Goal: Information Seeking & Learning: Obtain resource

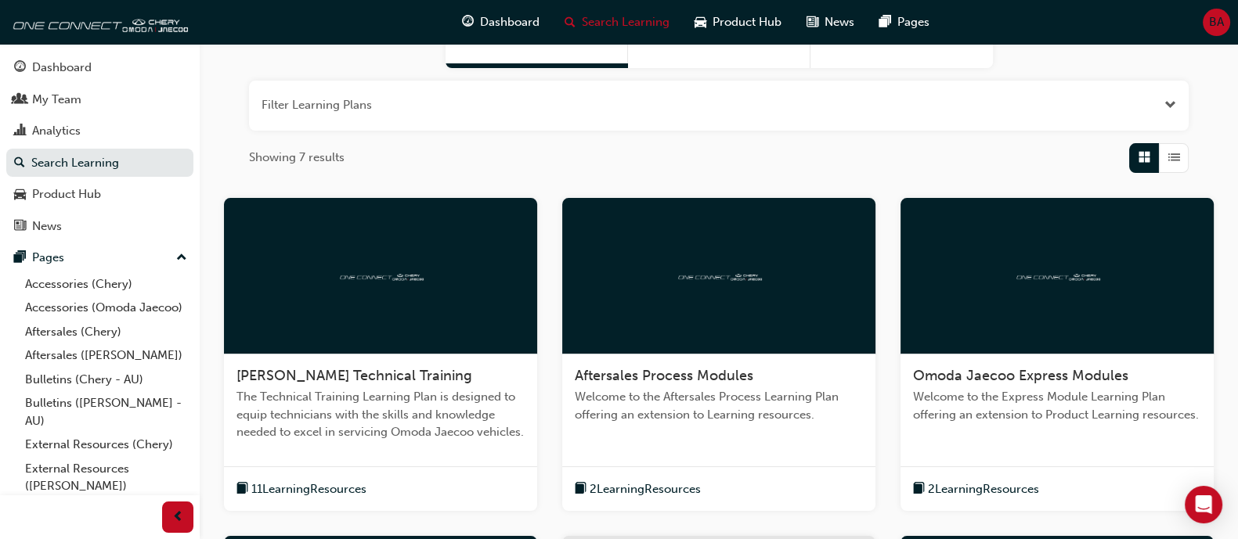
scroll to position [195, 0]
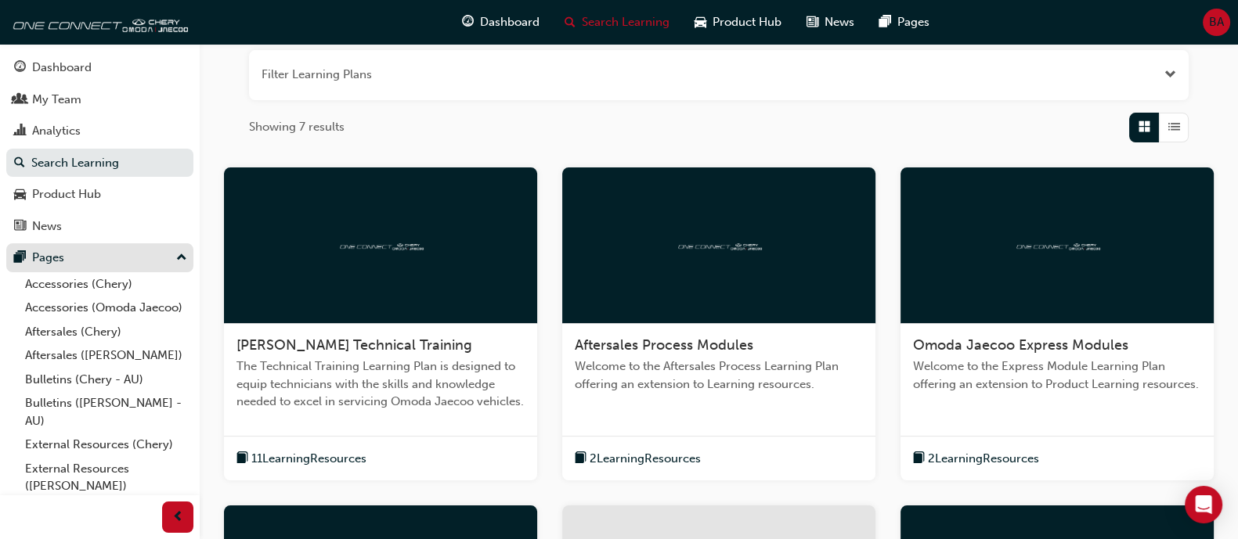
click at [123, 261] on div "Pages" at bounding box center [99, 258] width 171 height 20
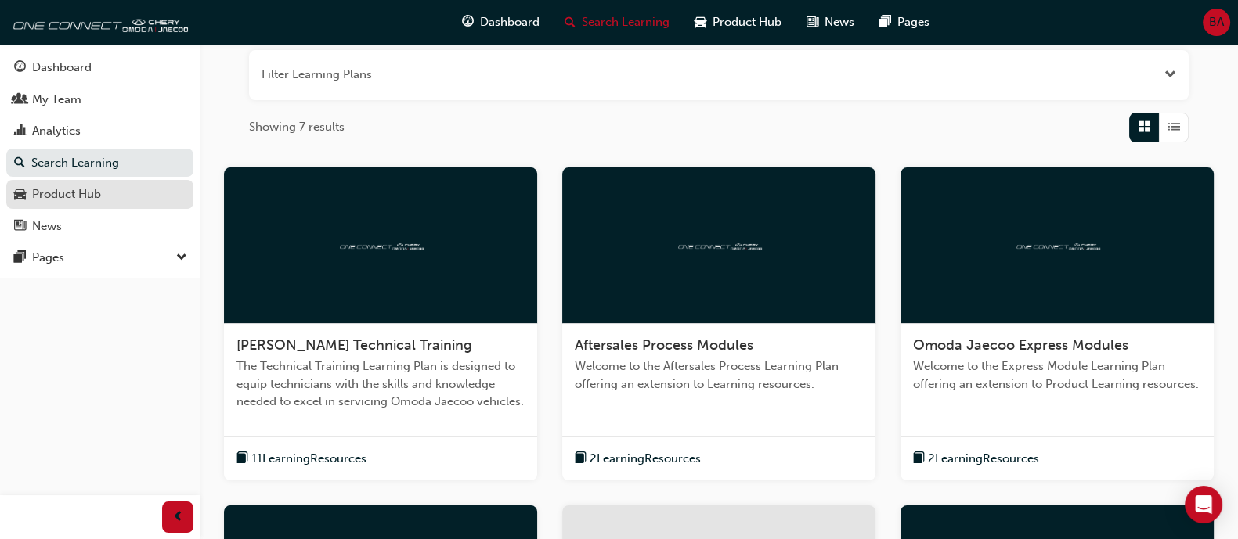
click at [124, 193] on div "Product Hub" at bounding box center [99, 195] width 171 height 20
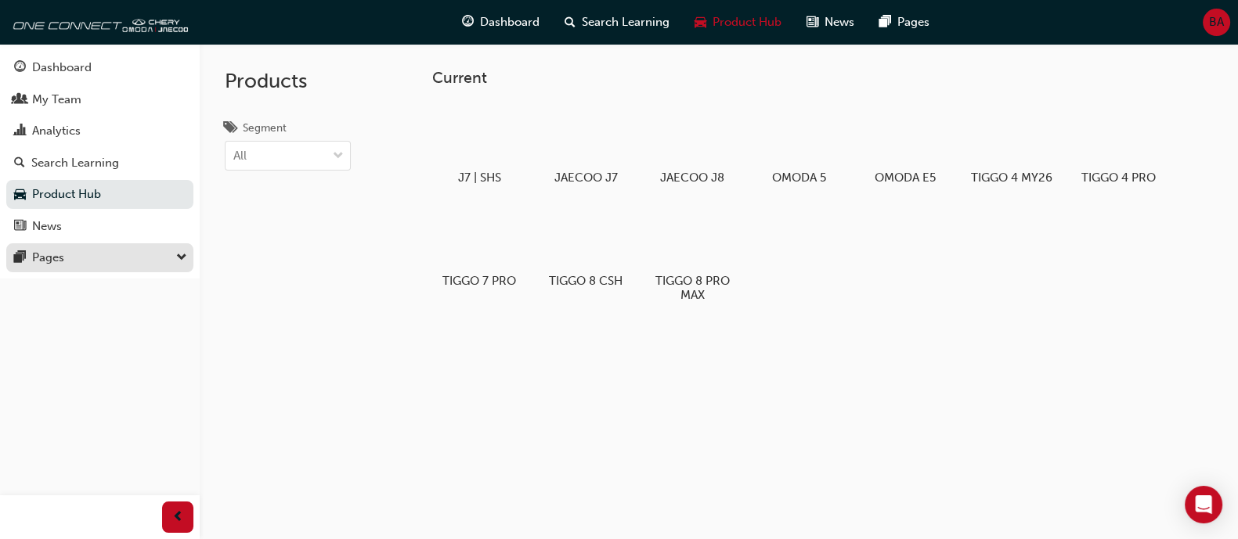
click at [146, 254] on div "Pages" at bounding box center [99, 258] width 171 height 20
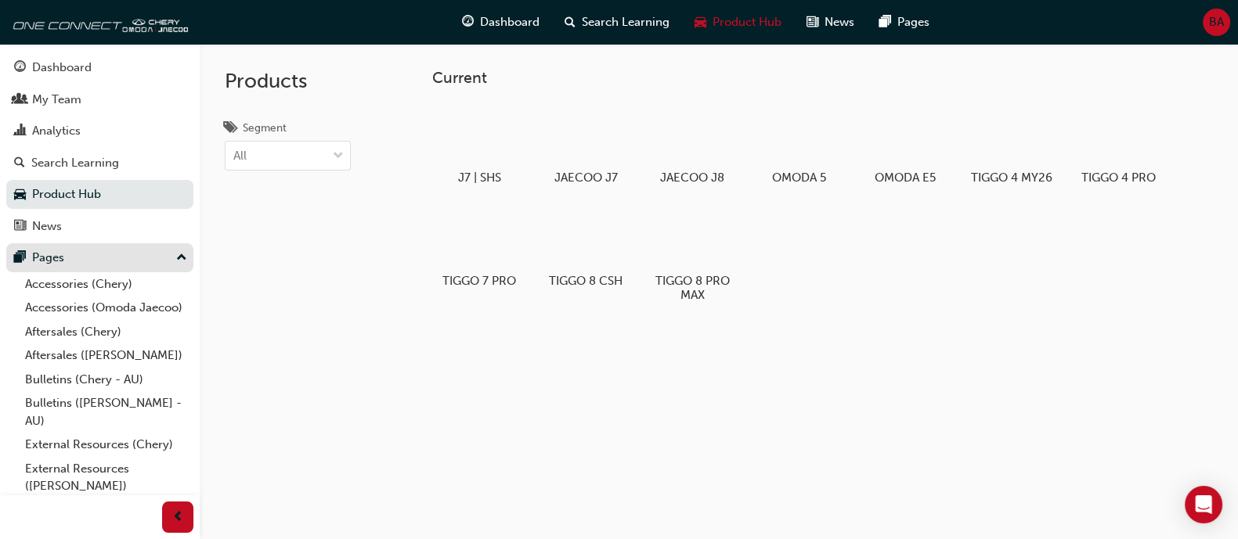
click at [146, 254] on div "Pages" at bounding box center [99, 258] width 171 height 20
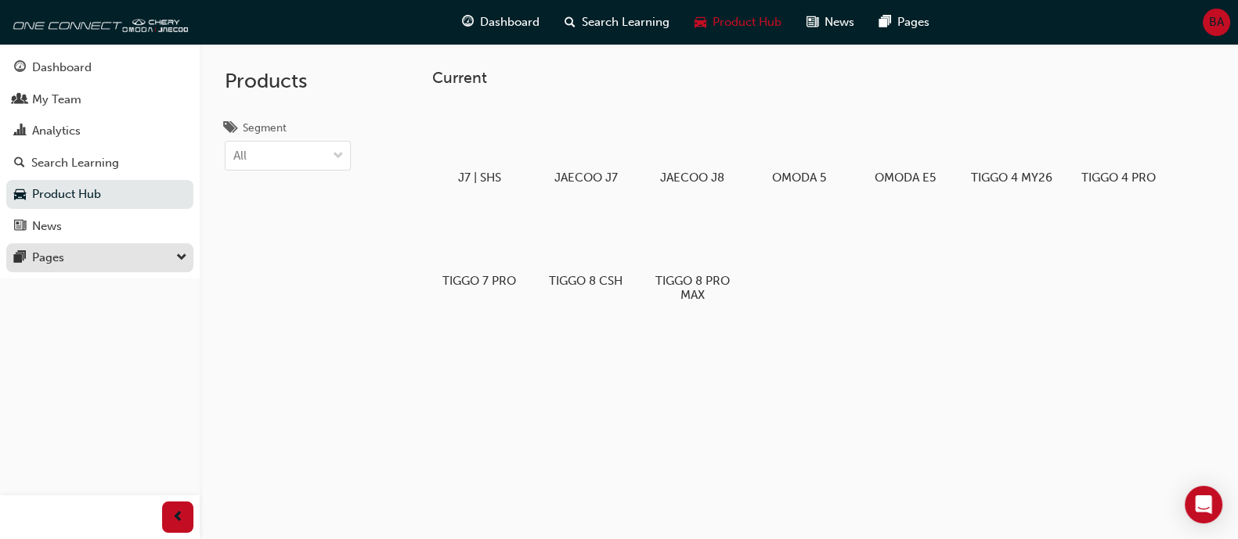
click at [145, 254] on div "Pages" at bounding box center [99, 258] width 171 height 20
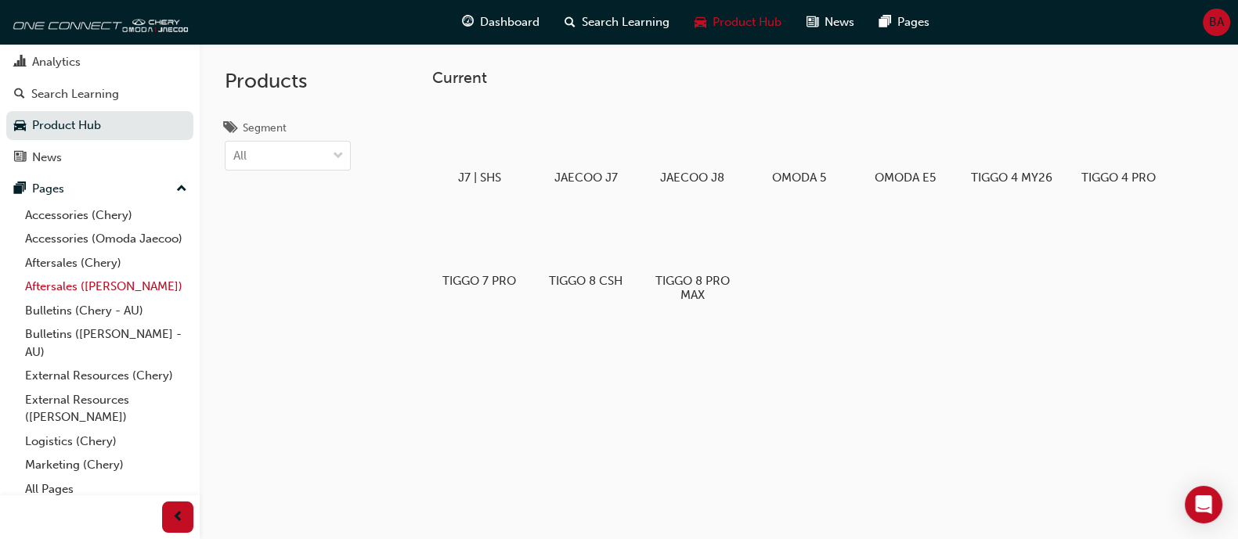
scroll to position [95, 0]
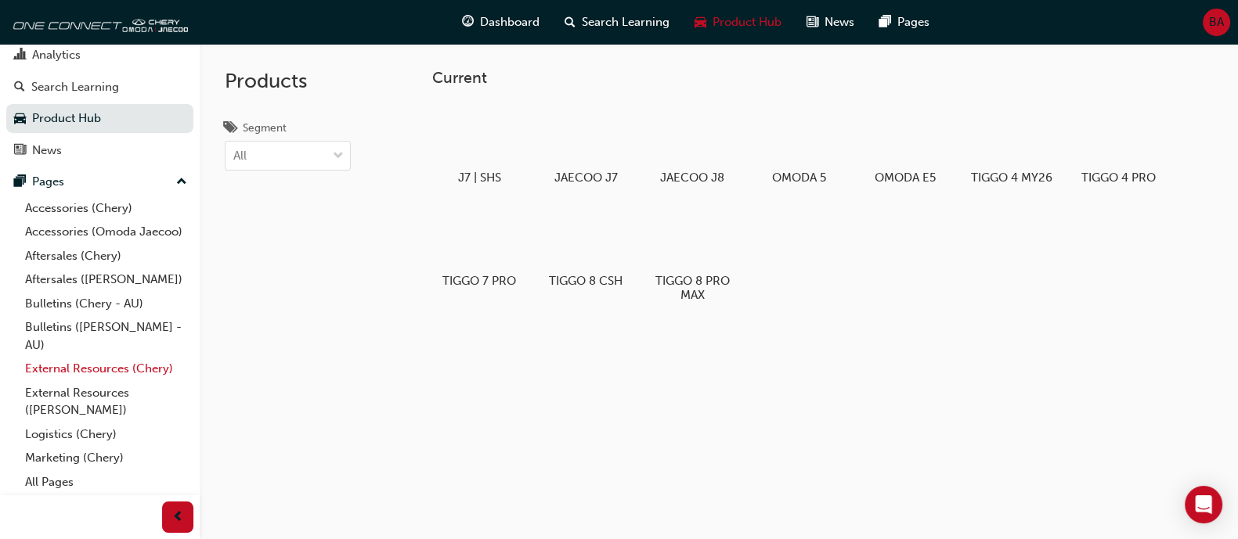
click at [124, 370] on link "External Resources (Chery)" at bounding box center [106, 369] width 175 height 24
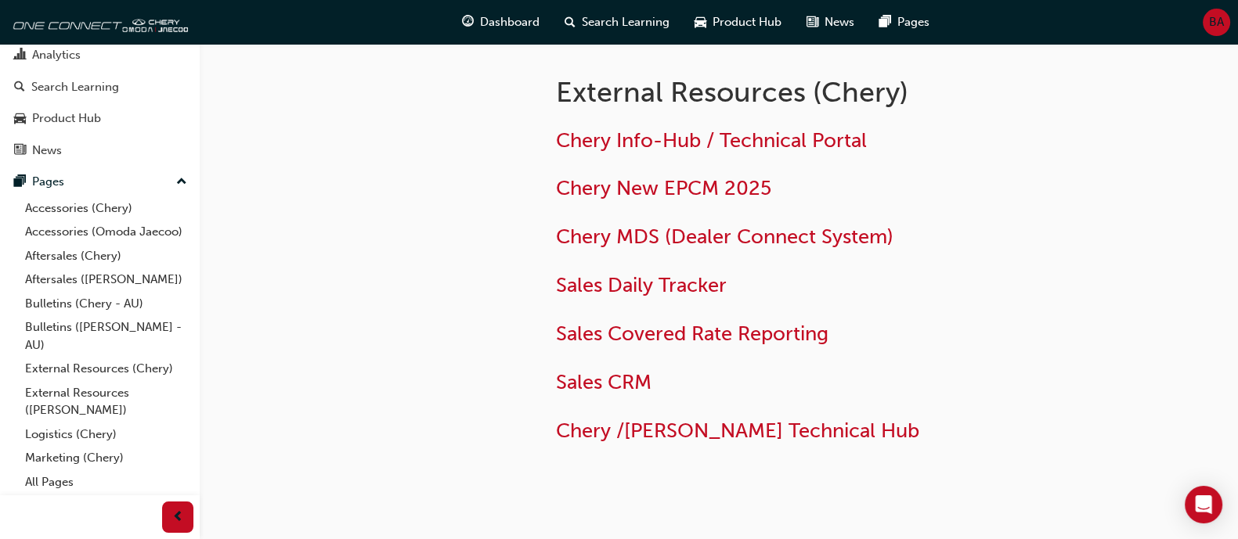
click at [686, 118] on div "Chery Info-Hub / Technical Portal Chery New EPCM 2025 Chery MDS (Dealer Connect…" at bounding box center [860, 280] width 608 height 328
click at [59, 173] on div "Pages" at bounding box center [48, 182] width 32 height 18
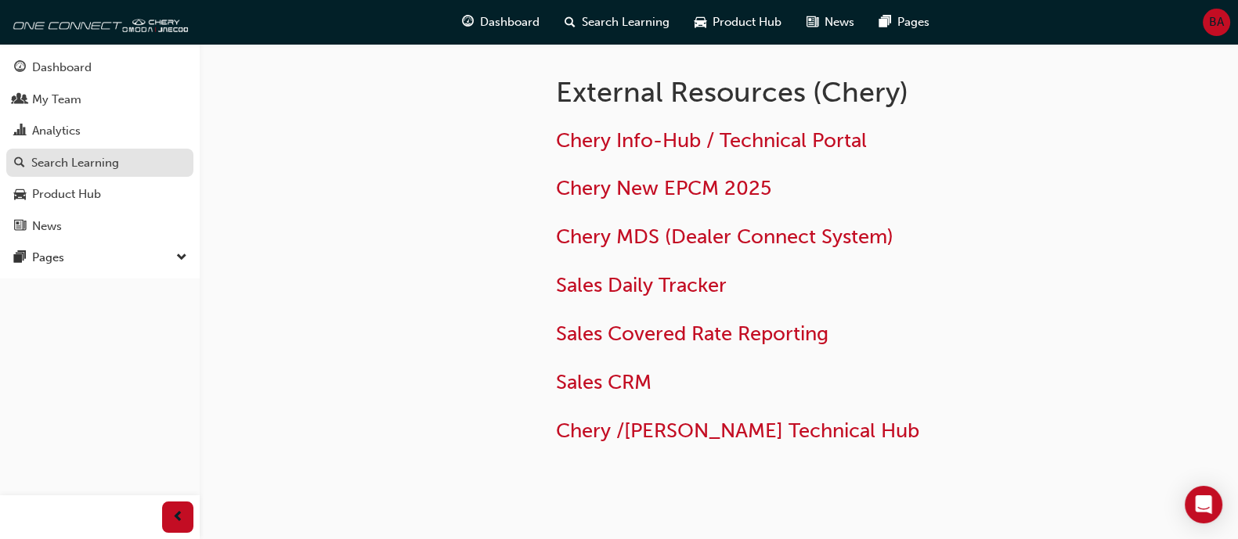
click at [69, 167] on div "Search Learning" at bounding box center [75, 163] width 88 height 18
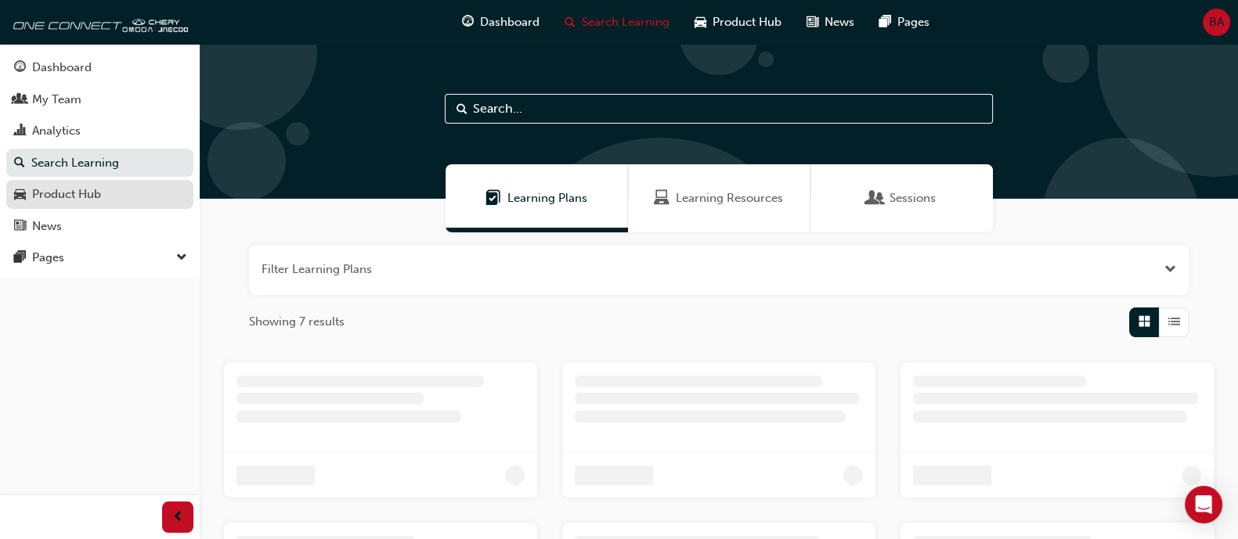
click at [70, 189] on div "Product Hub" at bounding box center [66, 195] width 69 height 18
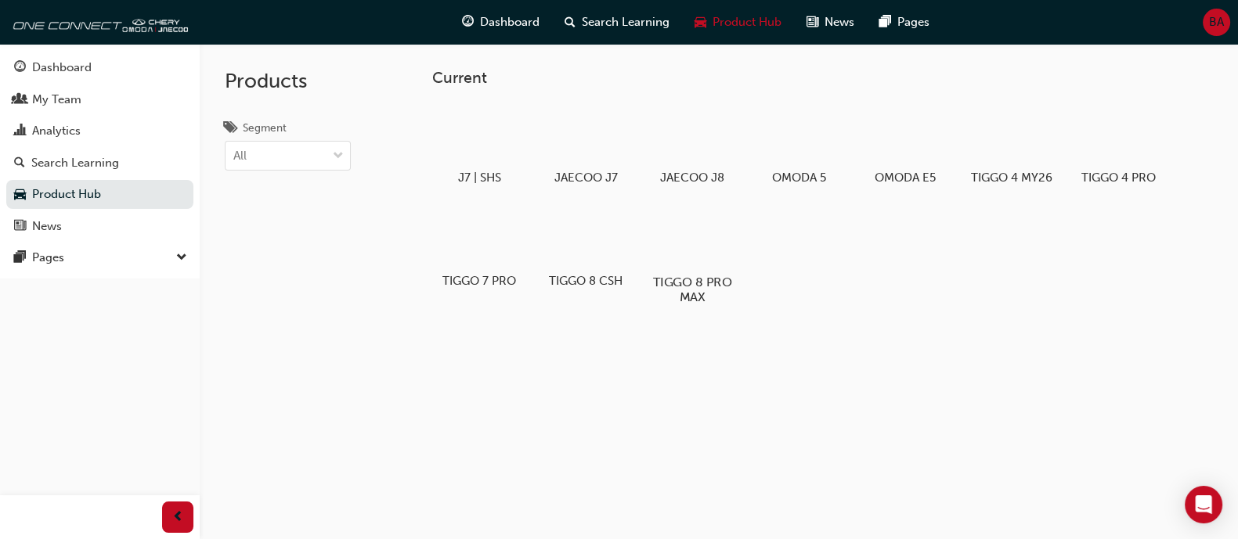
click at [682, 258] on div at bounding box center [692, 237] width 87 height 63
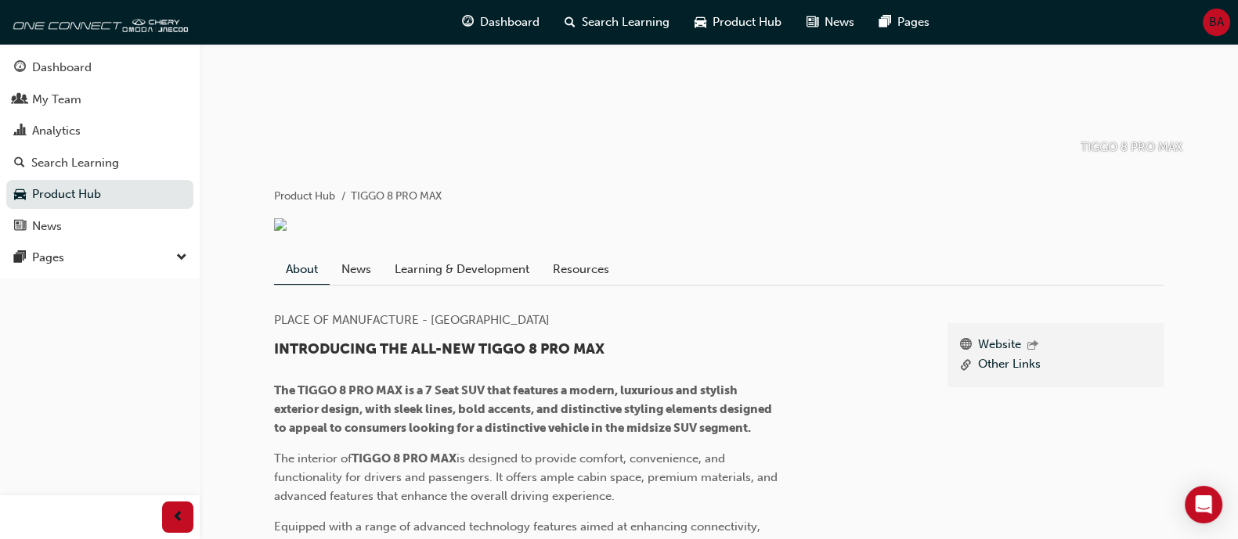
scroll to position [195, 0]
click at [559, 266] on link "Resources" at bounding box center [581, 269] width 80 height 30
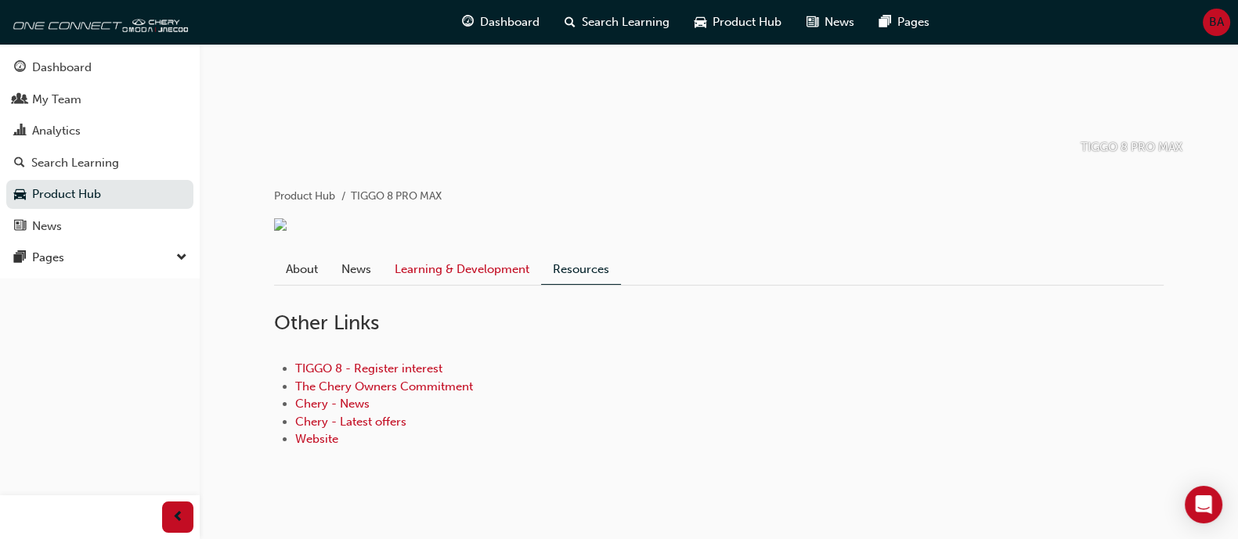
click at [489, 261] on link "Learning & Development" at bounding box center [462, 269] width 158 height 30
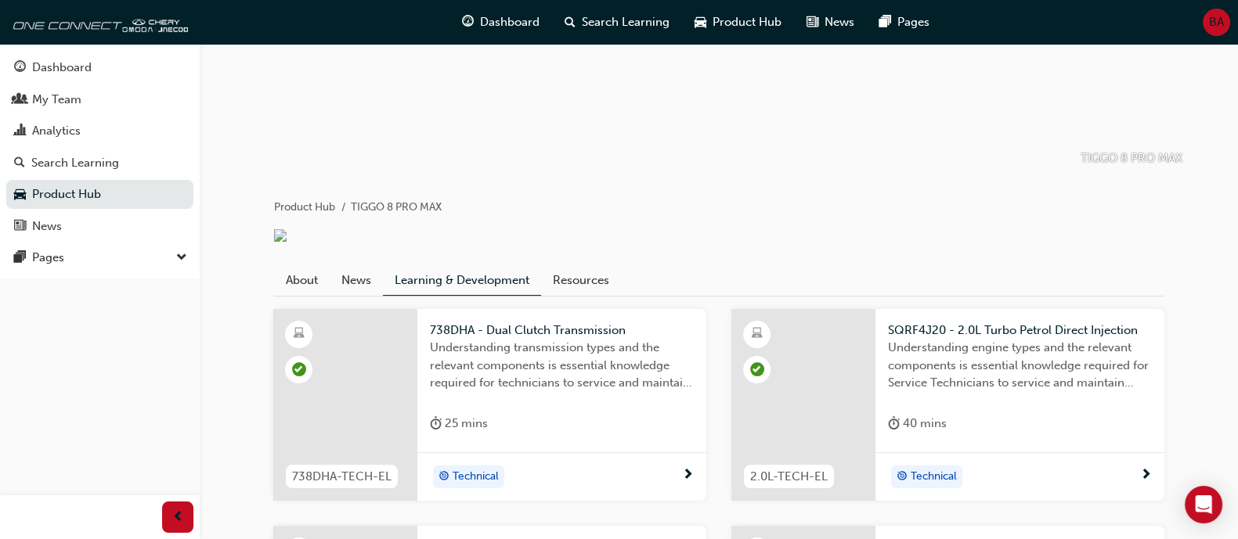
scroll to position [182, 0]
click at [369, 287] on link "News" at bounding box center [356, 283] width 53 height 30
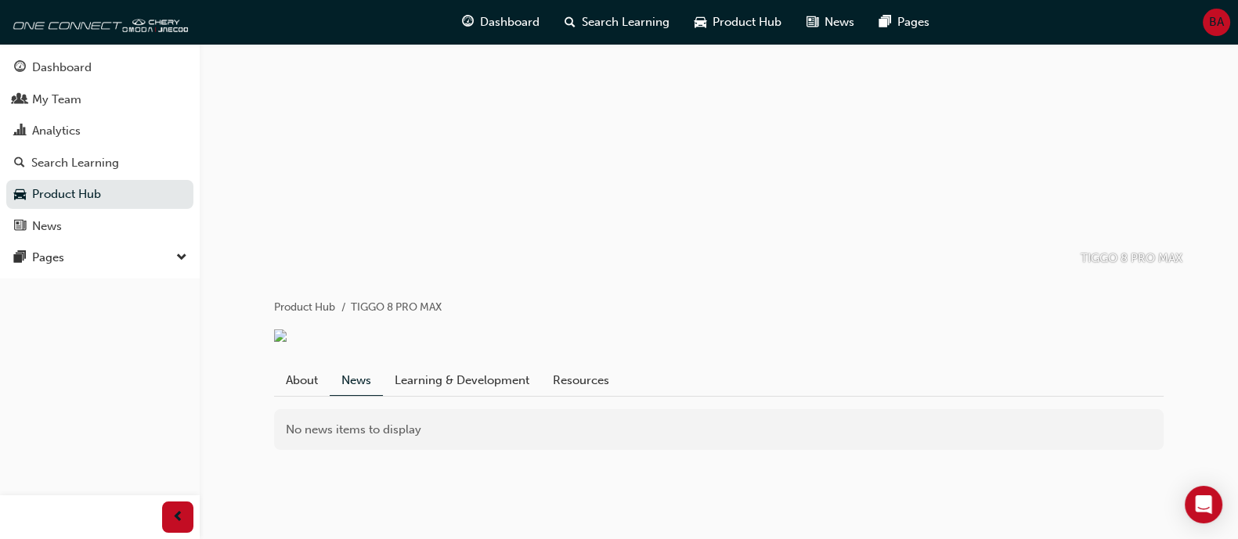
scroll to position [82, 0]
click at [302, 370] on link "About" at bounding box center [302, 382] width 56 height 30
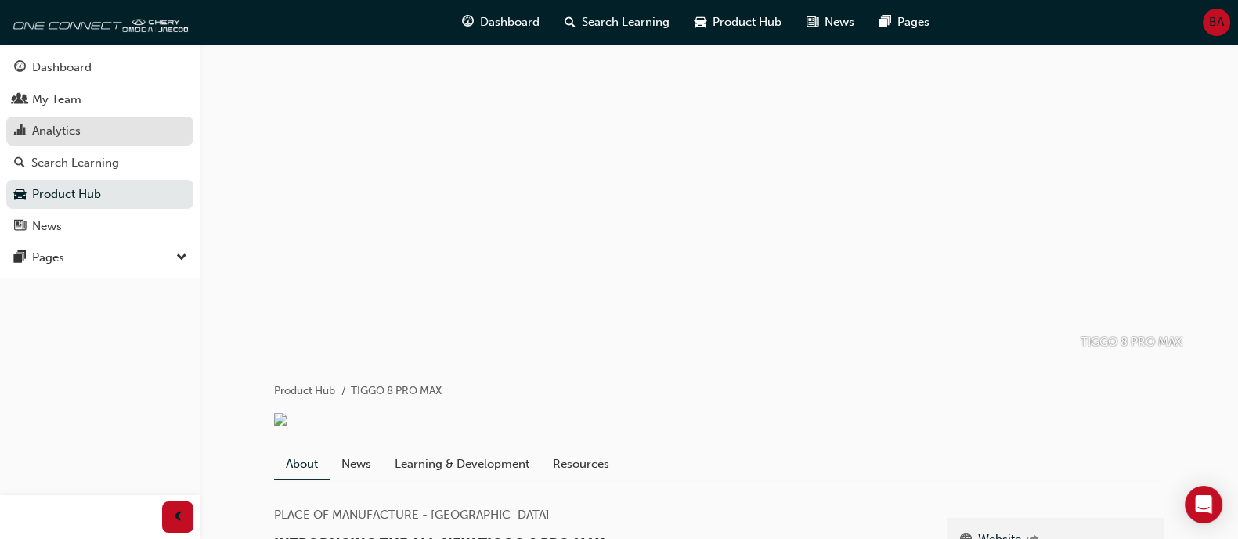
click at [124, 132] on div "Analytics" at bounding box center [99, 131] width 171 height 20
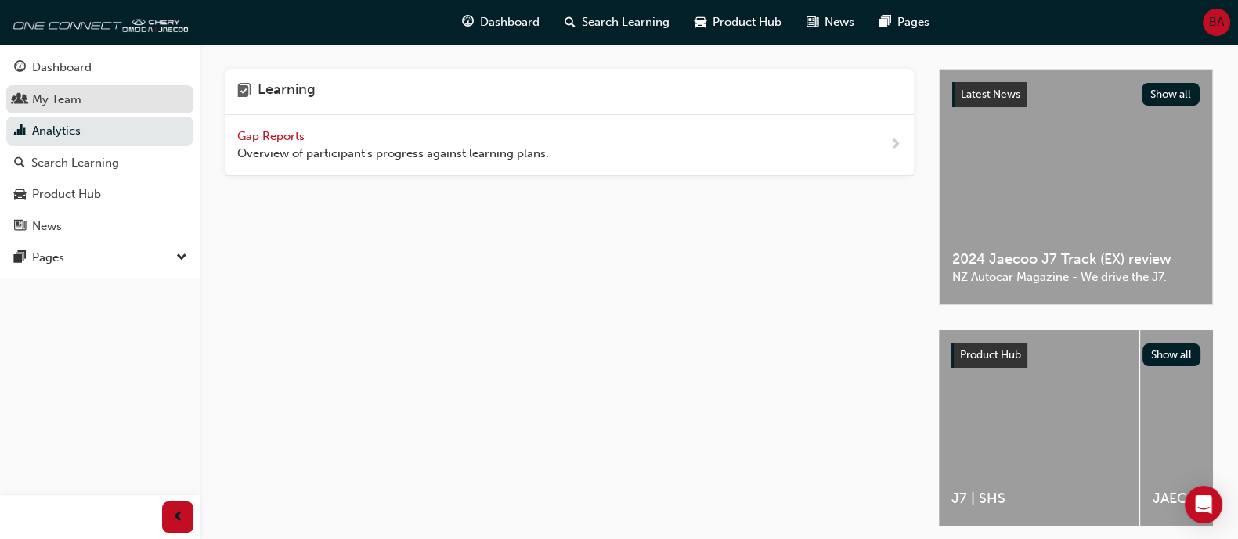
click at [120, 100] on div "My Team" at bounding box center [99, 100] width 171 height 20
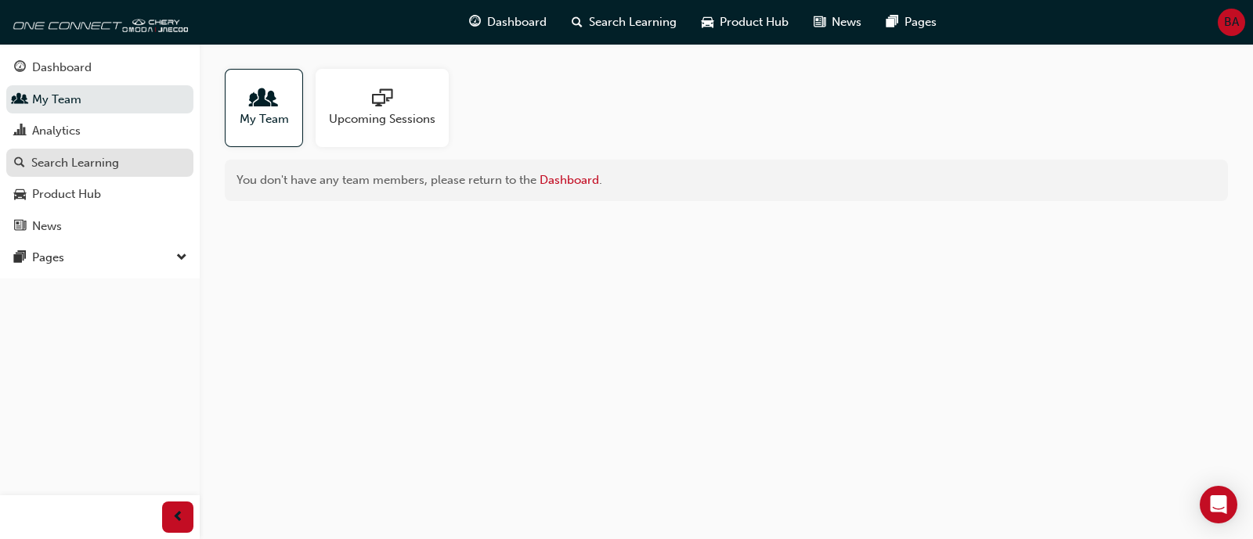
click at [115, 157] on div "Search Learning" at bounding box center [75, 163] width 88 height 18
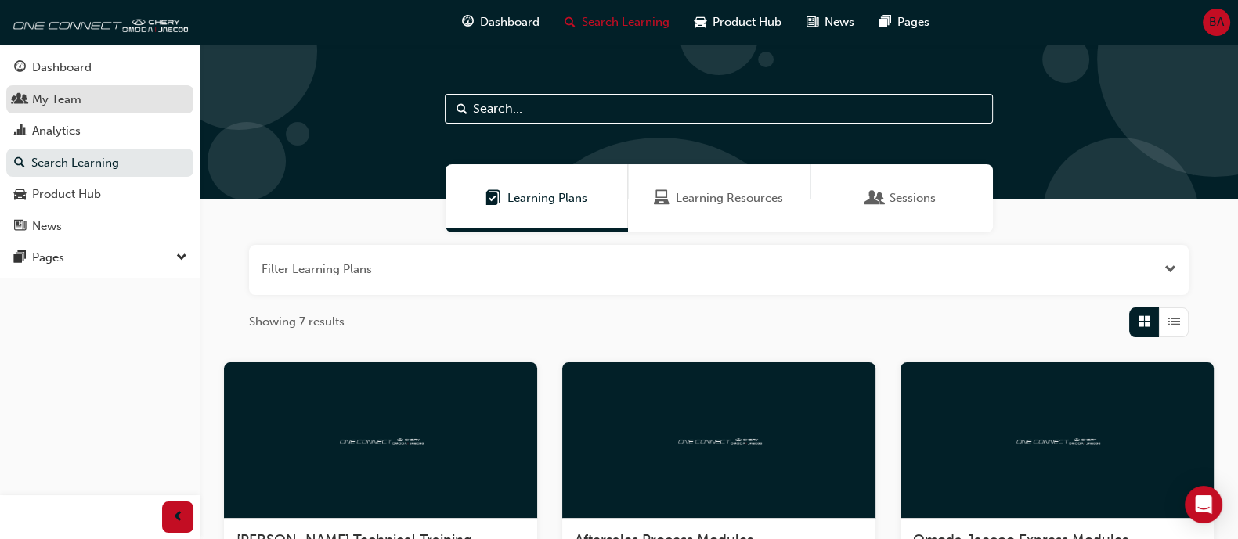
click at [149, 100] on div "My Team" at bounding box center [99, 100] width 171 height 20
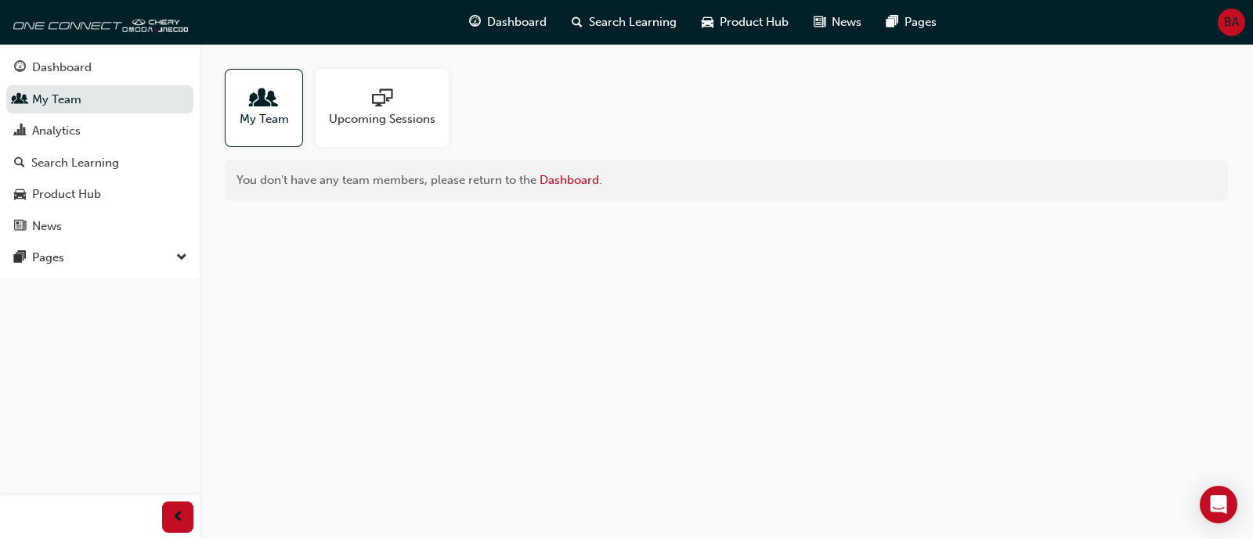
click at [385, 110] on span "sessionType_ONLINE_URL-icon" at bounding box center [382, 99] width 20 height 22
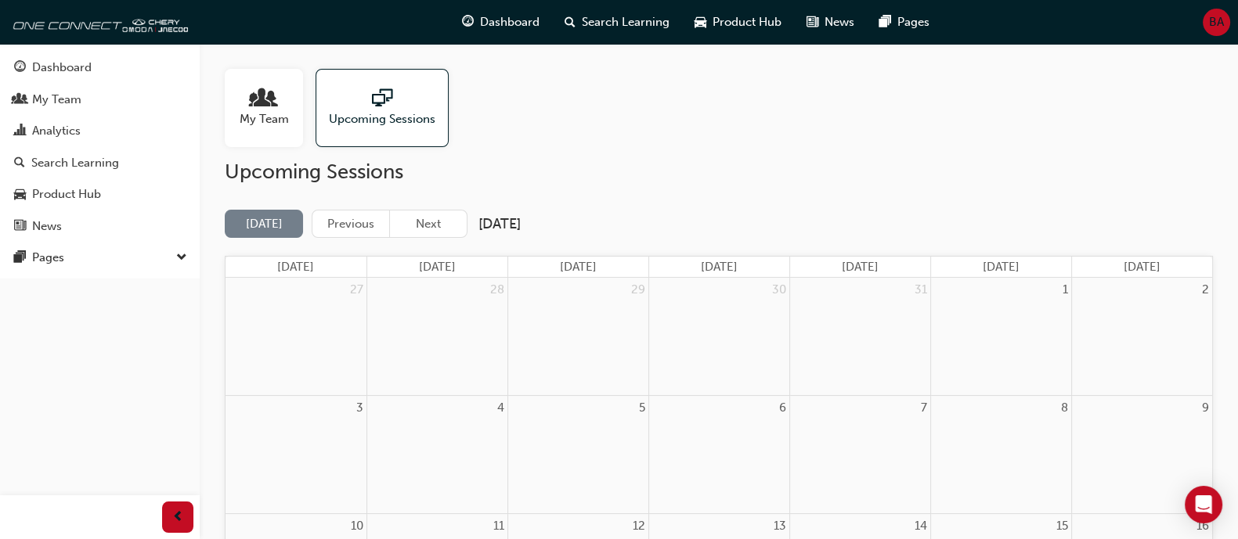
click at [236, 114] on div "My Team" at bounding box center [264, 108] width 78 height 78
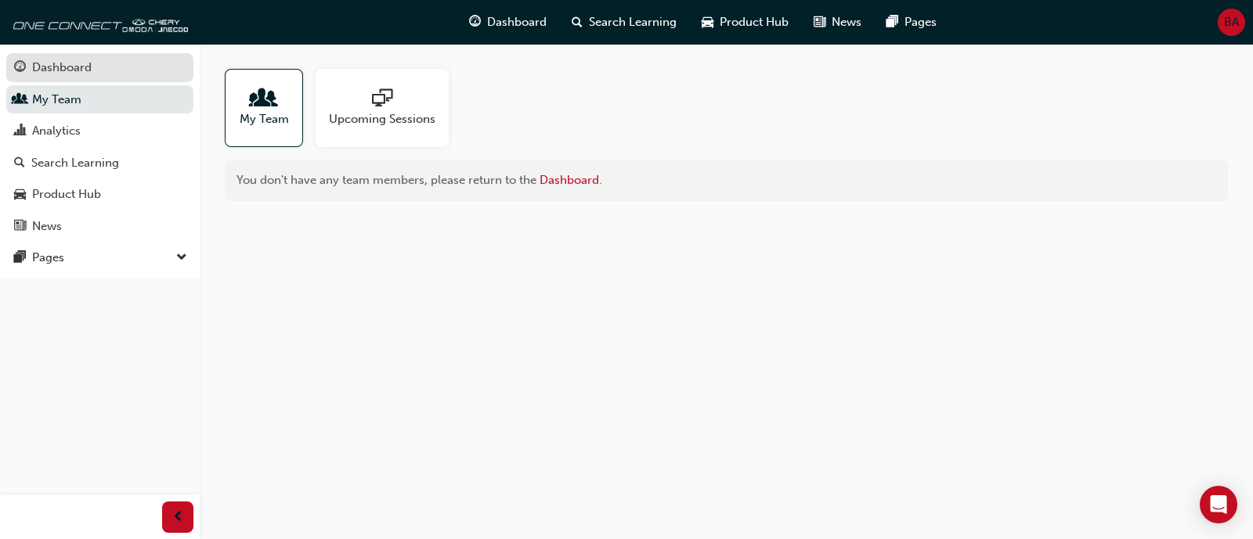
click at [103, 81] on link "Dashboard" at bounding box center [99, 67] width 187 height 29
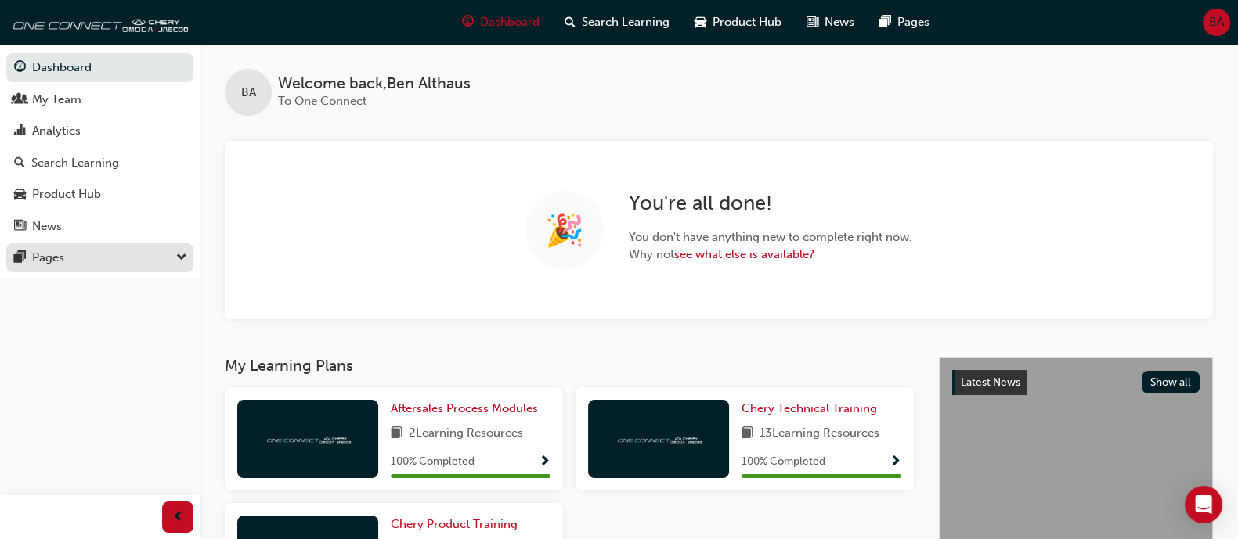
click at [88, 255] on div "Pages" at bounding box center [99, 258] width 171 height 20
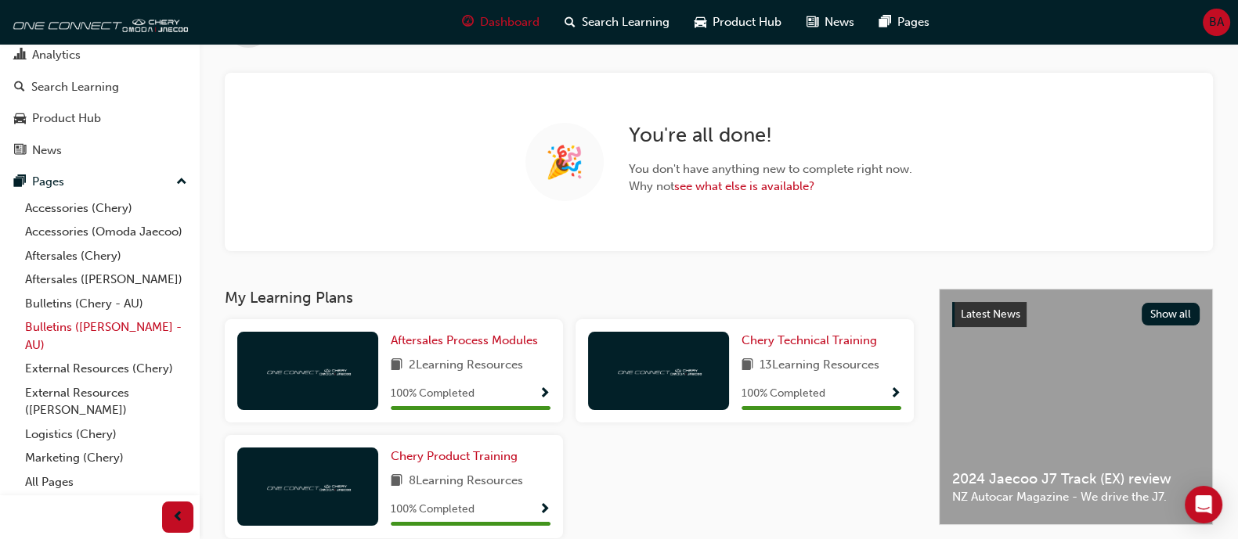
scroll to position [97, 0]
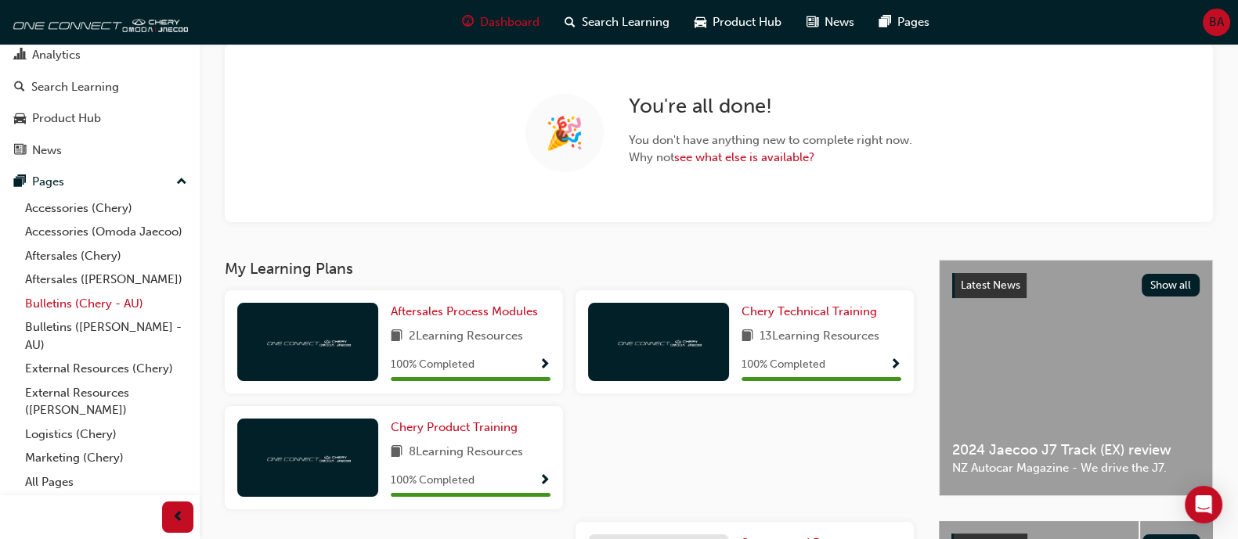
click at [107, 310] on link "Bulletins (Chery - AU)" at bounding box center [106, 304] width 175 height 24
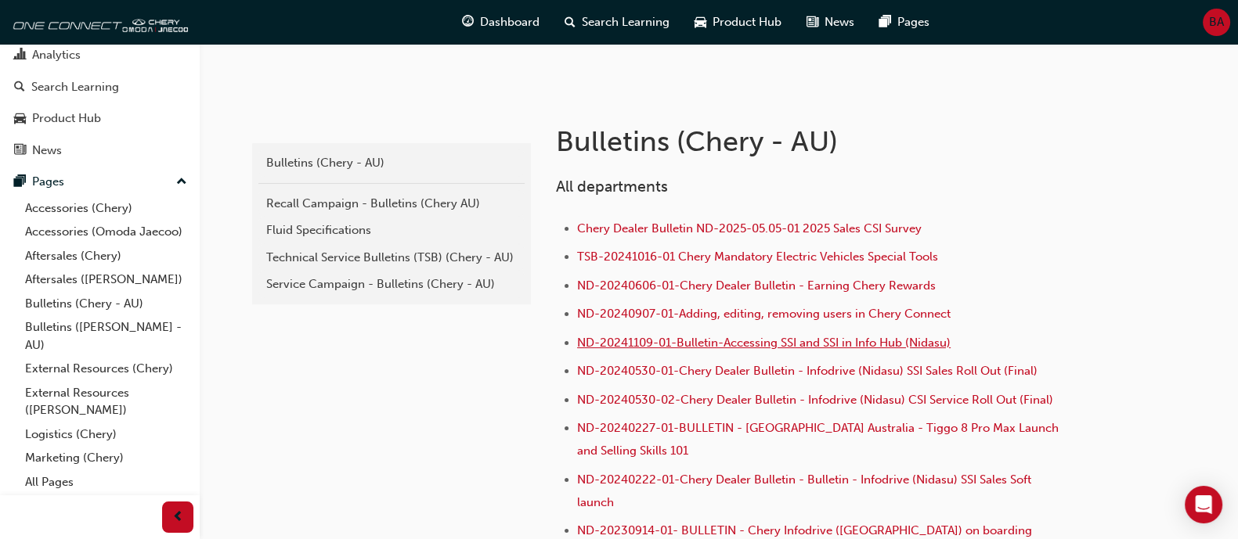
scroll to position [294, 0]
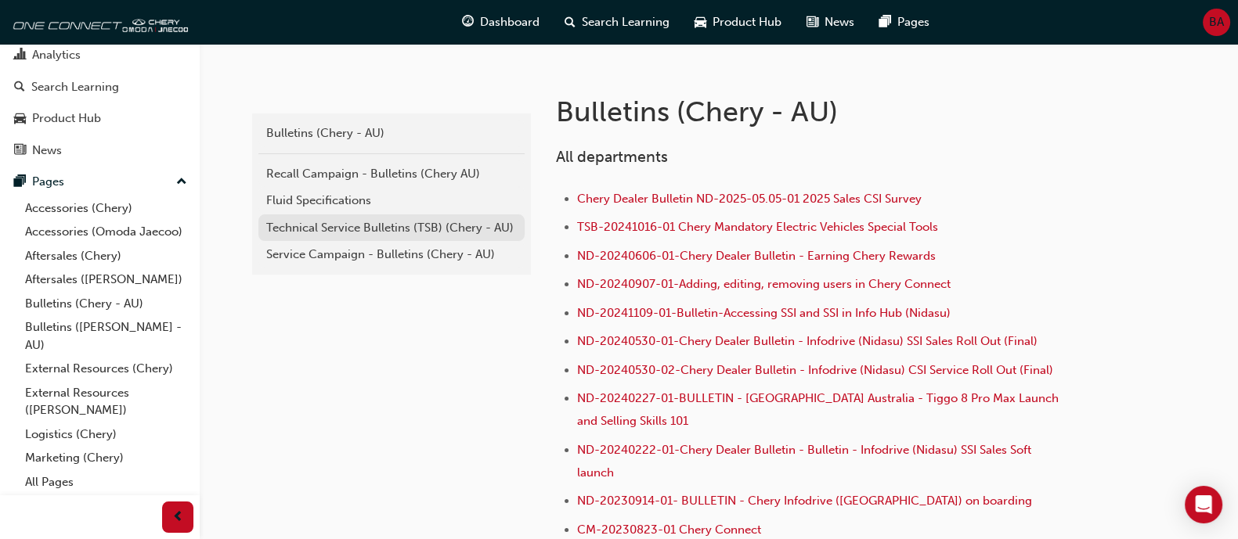
click at [411, 234] on div "Technical Service Bulletins (TSB) (Chery - AU)" at bounding box center [391, 228] width 251 height 18
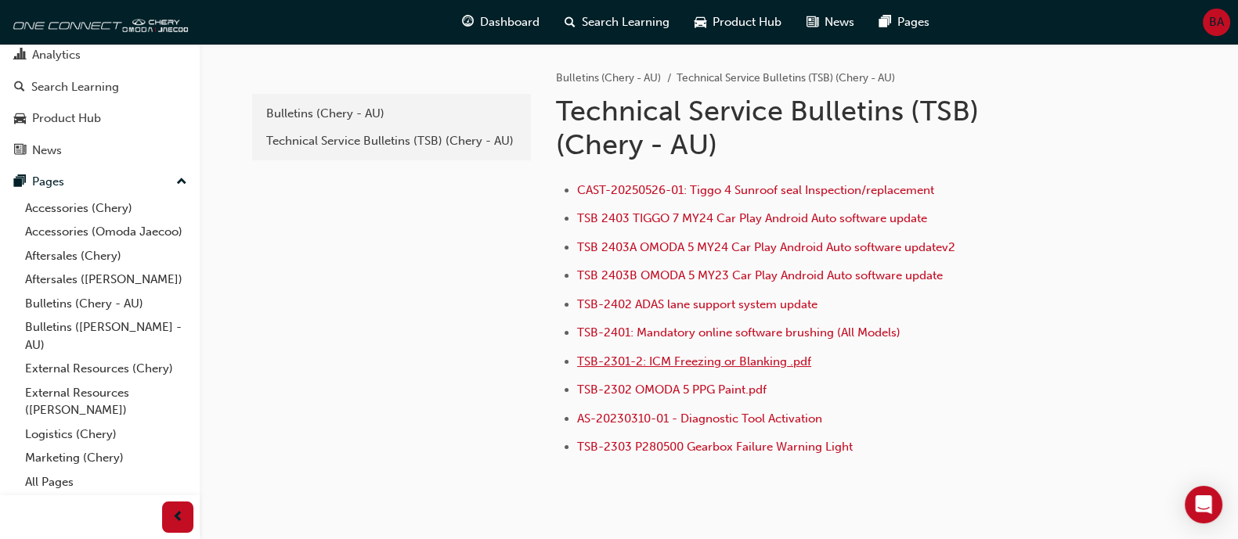
click at [716, 357] on span "TSB-2301-2: ICM Freezing or Blanking .pdf" at bounding box center [694, 362] width 234 height 14
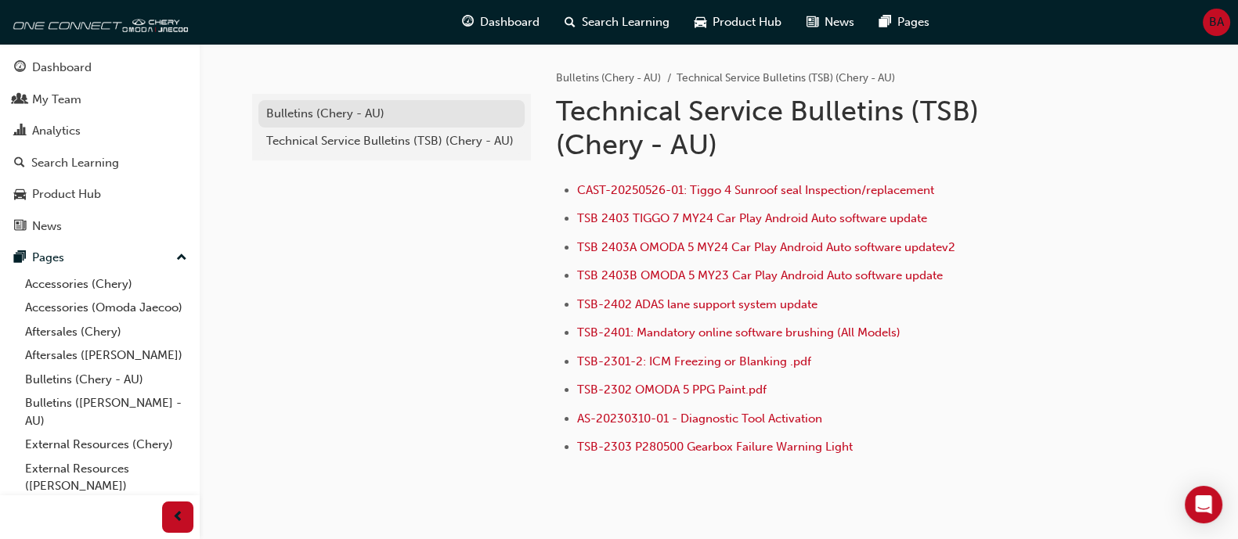
click at [376, 111] on div "Bulletins (Chery - AU)" at bounding box center [391, 114] width 251 height 18
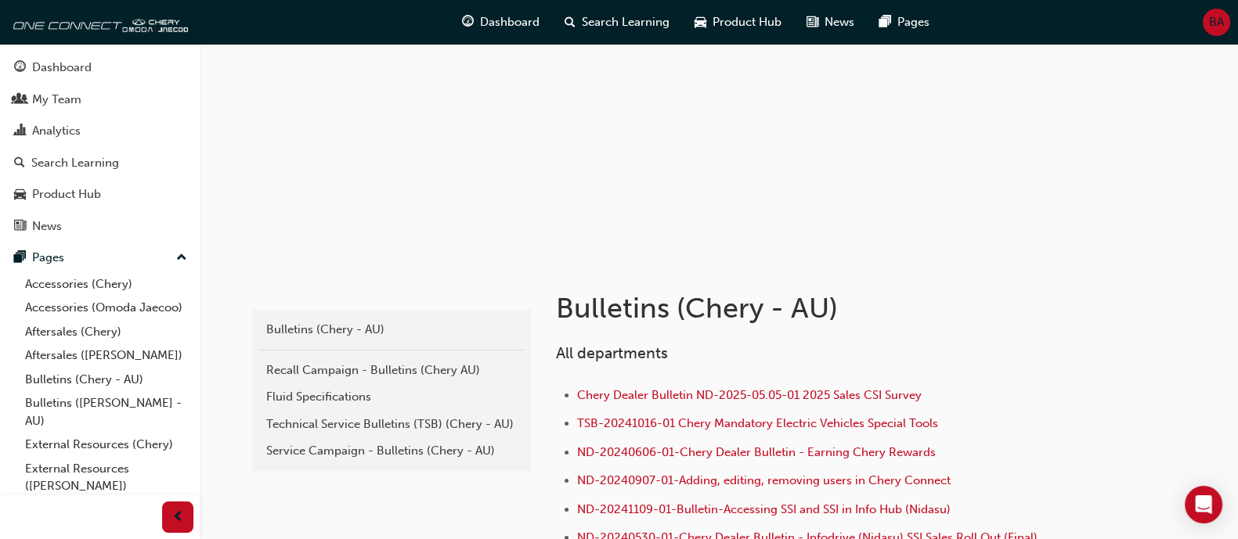
scroll to position [294, 0]
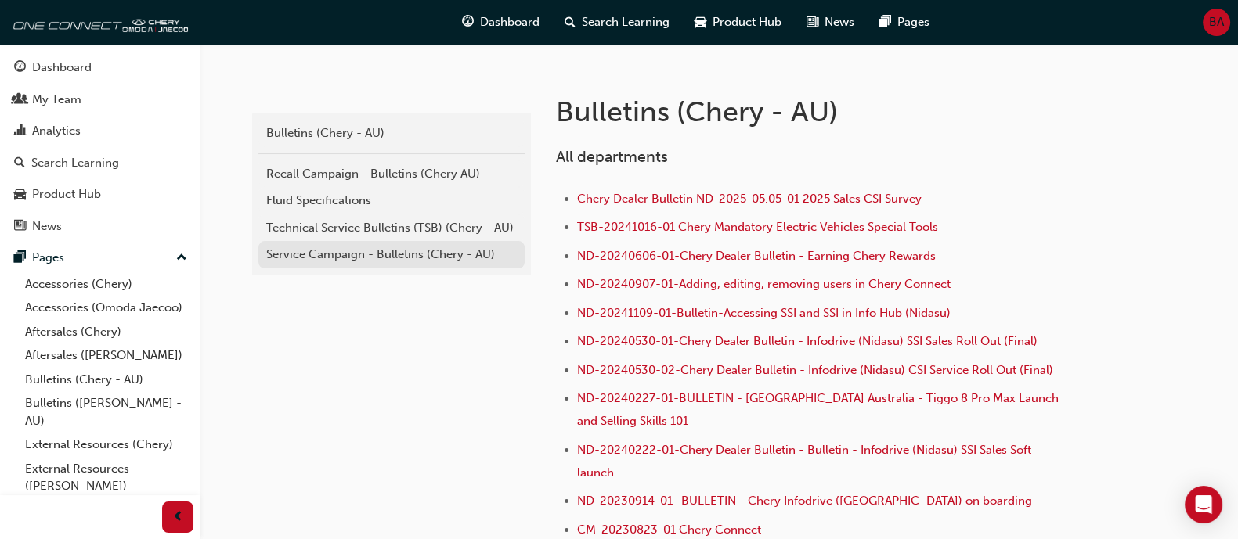
click at [403, 251] on div "Service Campaign - Bulletins (Chery - AU)" at bounding box center [391, 255] width 251 height 18
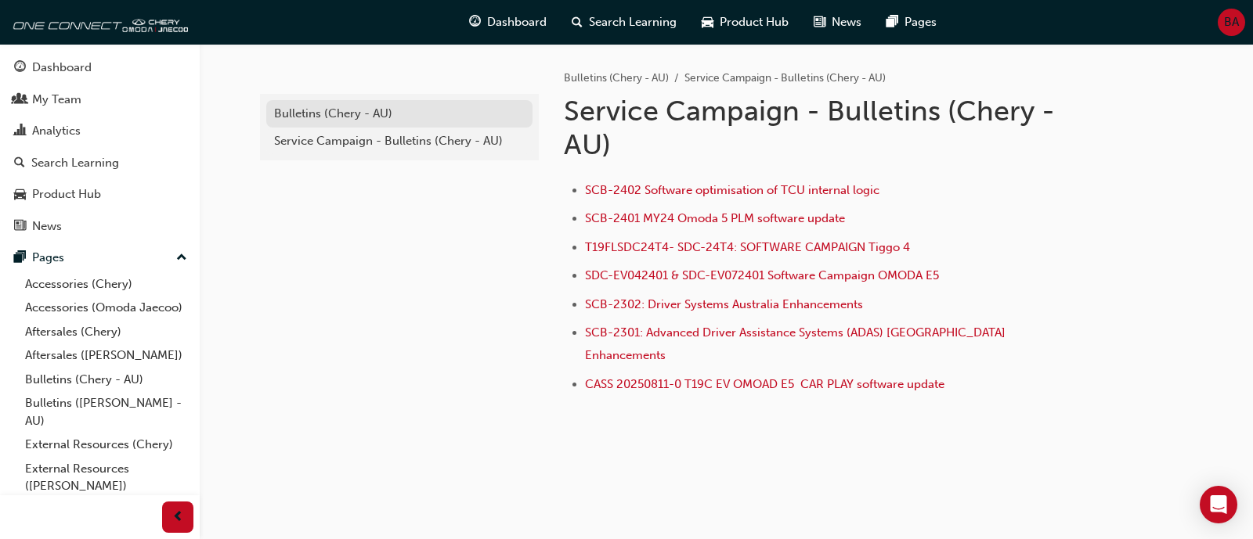
click at [402, 108] on div "Bulletins (Chery - AU)" at bounding box center [399, 114] width 251 height 18
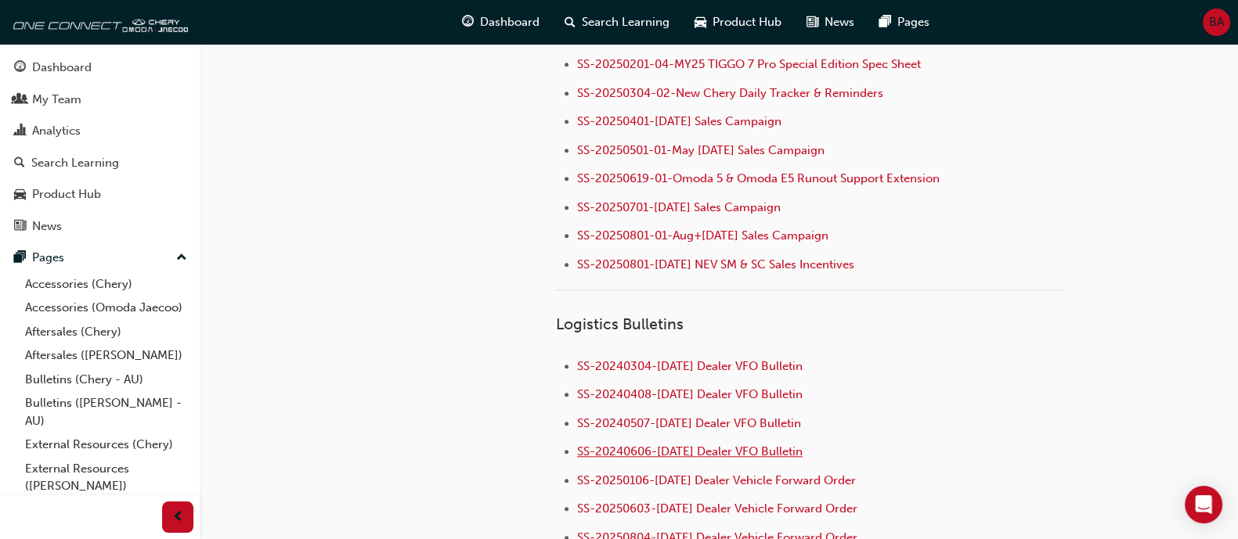
scroll to position [1957, 0]
